Goal: Task Accomplishment & Management: Complete application form

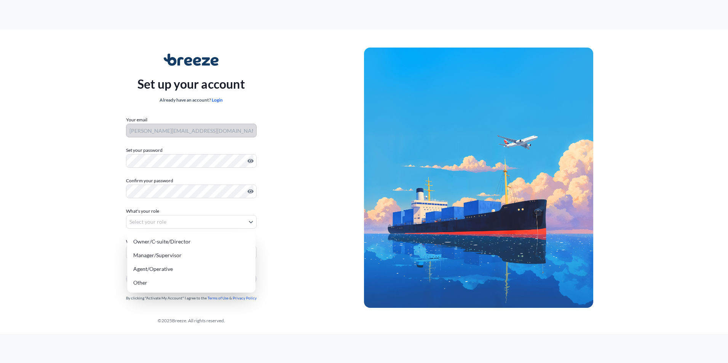
click at [158, 222] on body "Set up your account Already have an account? Login Your email [PERSON_NAME][EMA…" at bounding box center [364, 181] width 728 height 363
click at [200, 256] on div "Manager/Supervisor" at bounding box center [191, 256] width 122 height 14
select select "manager/supervisor"
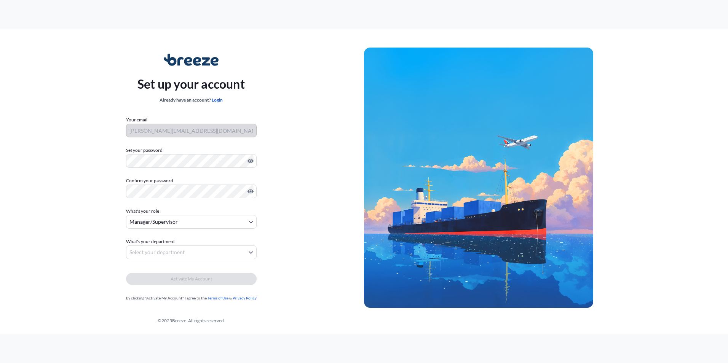
drag, startPoint x: 156, startPoint y: 245, endPoint x: 156, endPoint y: 249, distance: 4.6
click at [156, 245] on span "What's your department" at bounding box center [150, 242] width 49 height 8
click at [156, 249] on body "Set up your account Already have an account? Login Your email [PERSON_NAME][EMA…" at bounding box center [364, 181] width 728 height 363
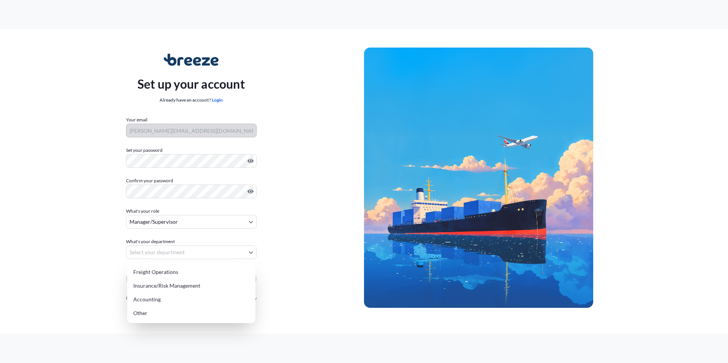
drag, startPoint x: 167, startPoint y: 265, endPoint x: 178, endPoint y: 271, distance: 13.0
click at [167, 265] on div "Freight Operations Insurance/Risk Management Accounting Other" at bounding box center [191, 292] width 128 height 61
click at [178, 271] on div "Freight Operations" at bounding box center [191, 272] width 122 height 14
select select "freight operations"
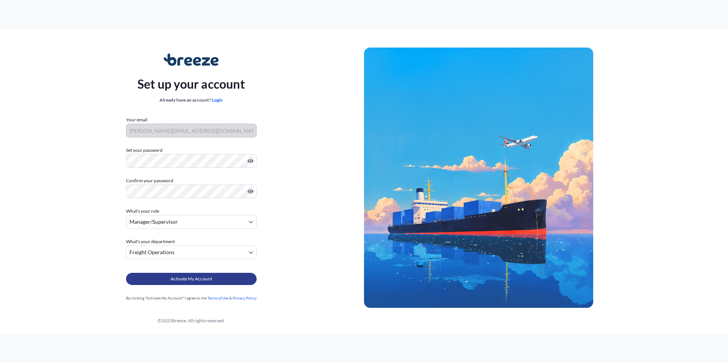
click at [176, 276] on span "Activate My Account" at bounding box center [191, 279] width 41 height 8
